Goal: Task Accomplishment & Management: Manage account settings

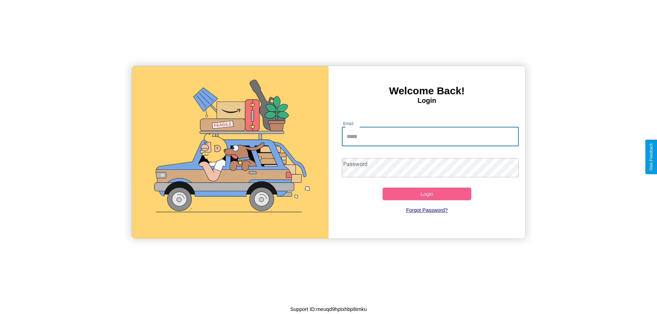
click at [430, 136] on input "Email" at bounding box center [430, 136] width 177 height 19
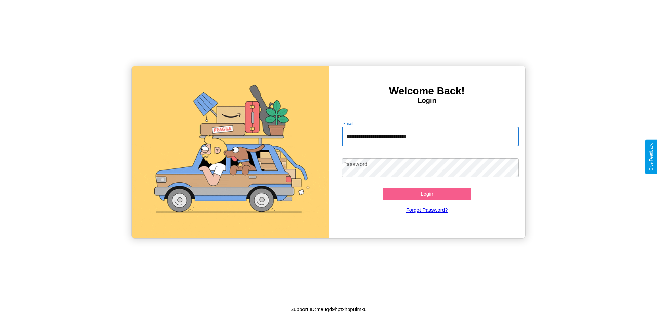
type input "**********"
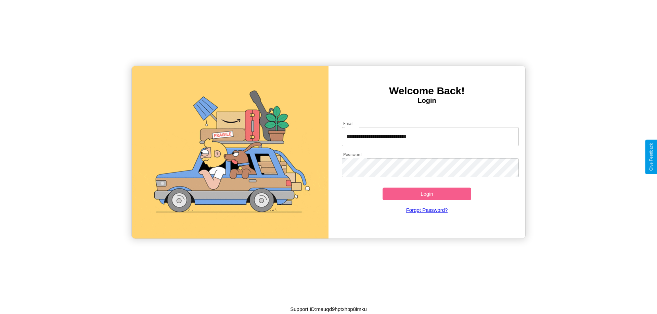
click at [427, 194] on button "Login" at bounding box center [426, 194] width 89 height 13
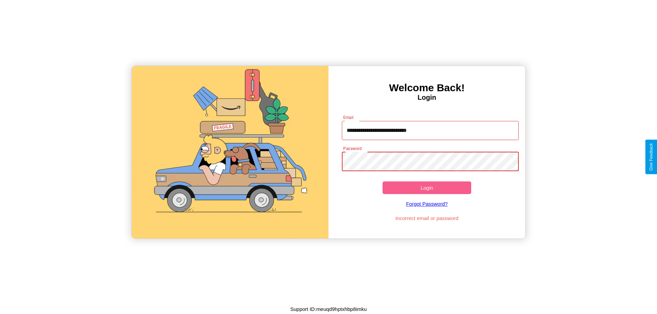
click at [427, 188] on button "Login" at bounding box center [426, 188] width 89 height 13
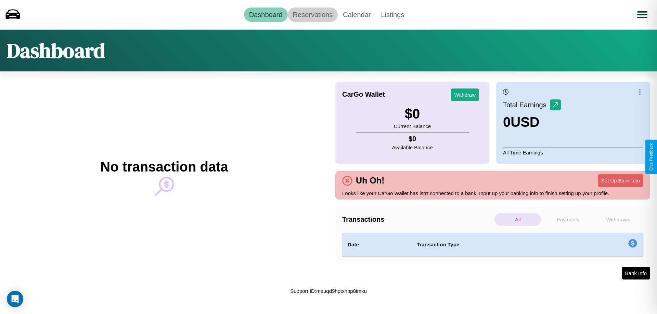
click at [312, 14] on link "Reservations" at bounding box center [313, 15] width 50 height 14
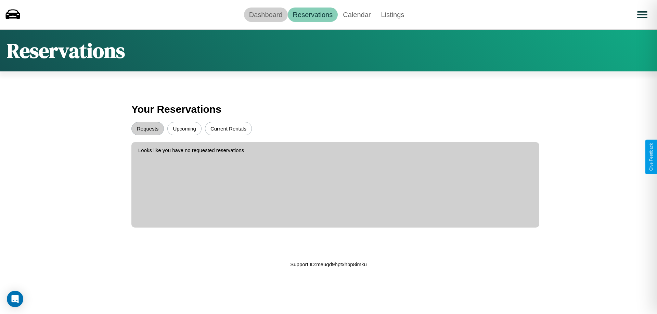
click at [265, 14] on link "Dashboard" at bounding box center [266, 15] width 44 height 14
